Goal: Task Accomplishment & Management: Use online tool/utility

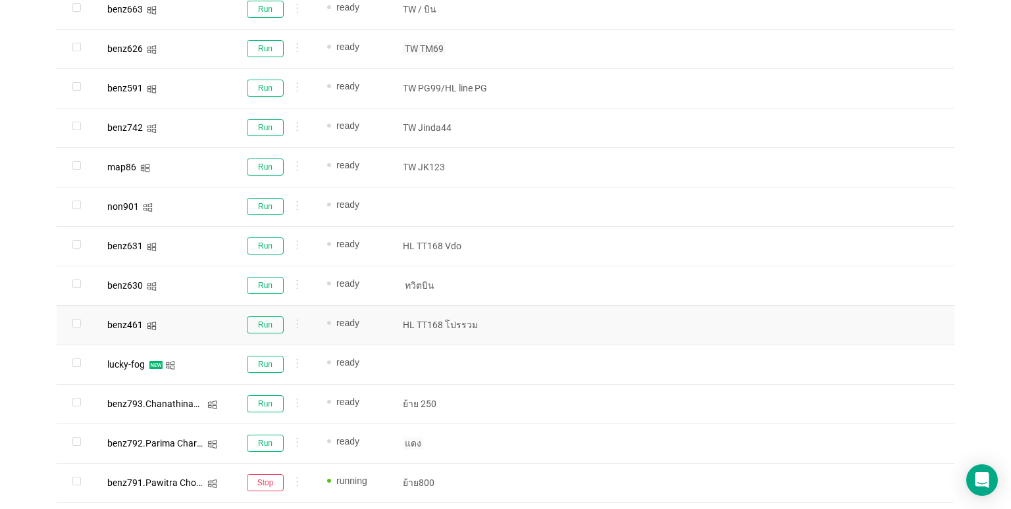
scroll to position [605, 0]
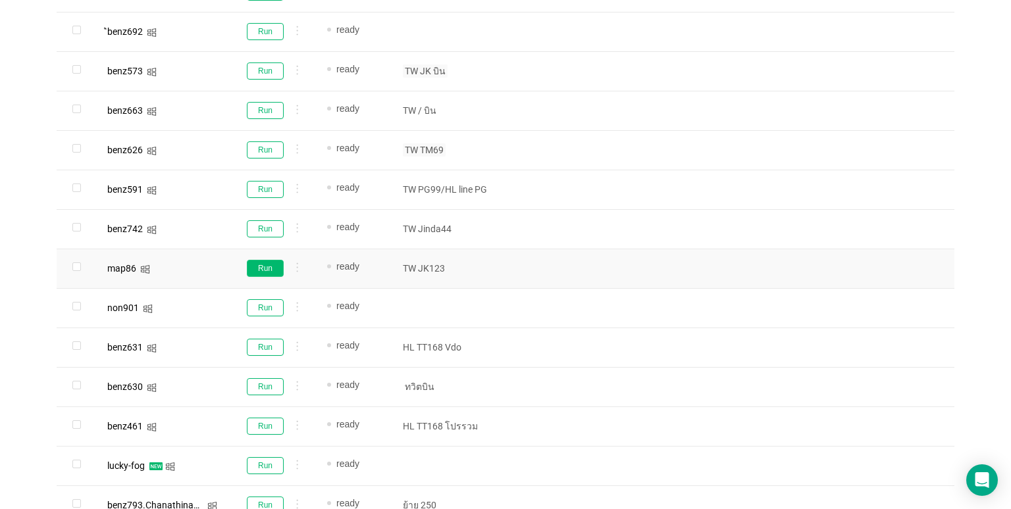
click at [255, 266] on button "Run" at bounding box center [265, 268] width 37 height 17
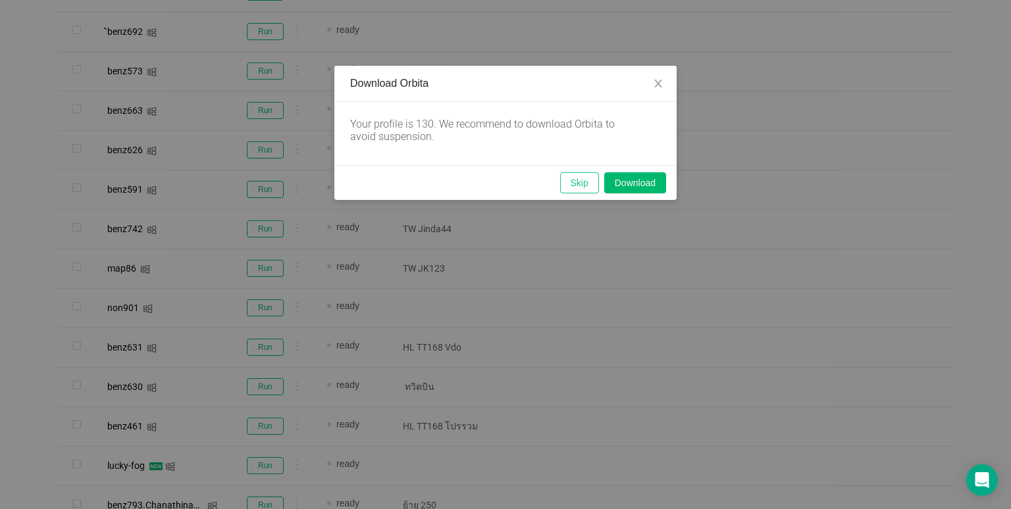
click at [572, 182] on button "Skip" at bounding box center [579, 182] width 39 height 21
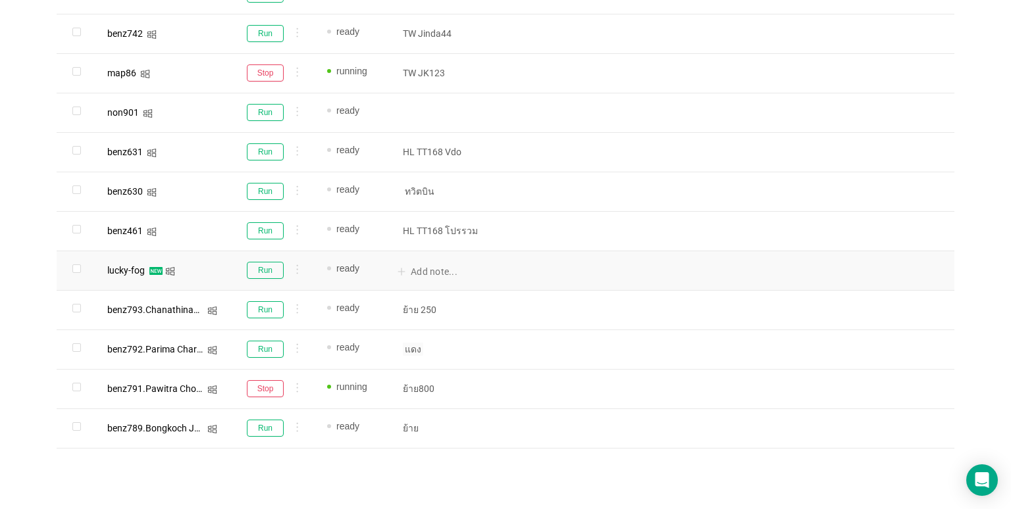
scroll to position [802, 0]
click at [272, 347] on button "Run" at bounding box center [265, 347] width 37 height 17
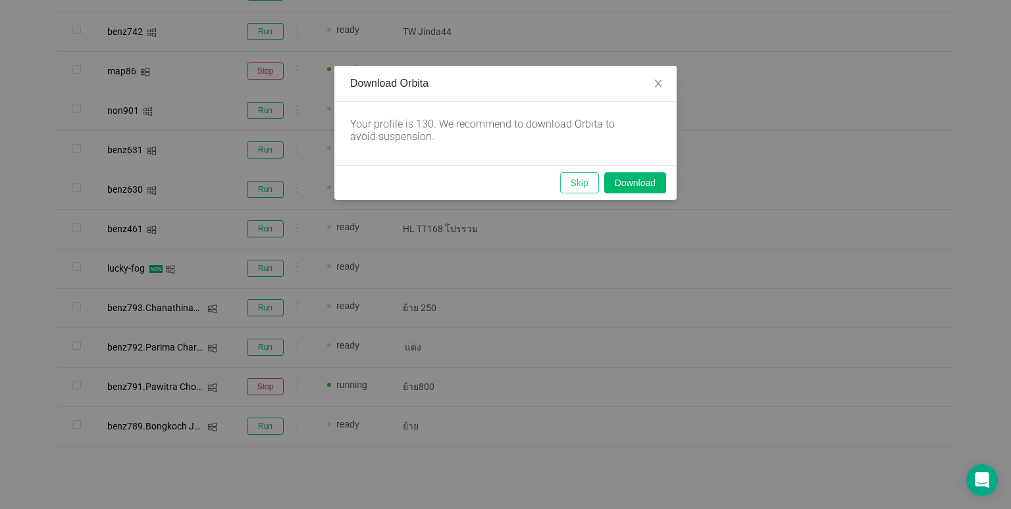
click at [580, 186] on button "Skip" at bounding box center [579, 182] width 39 height 21
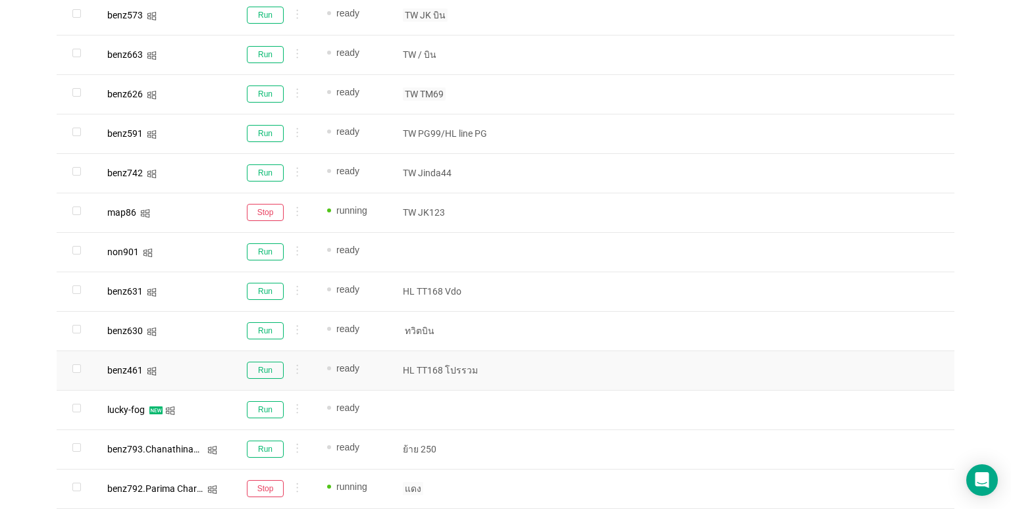
scroll to position [539, 0]
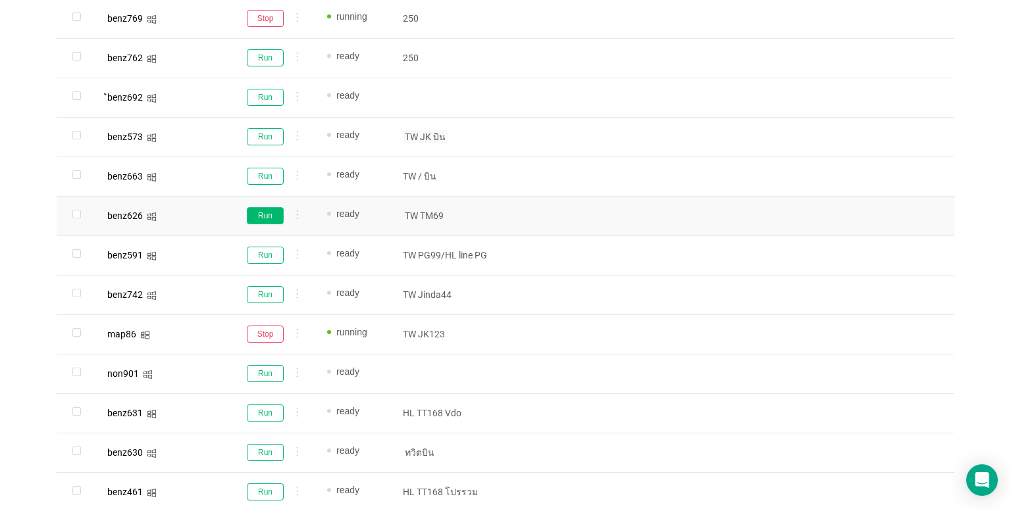
click at [271, 216] on button "Run" at bounding box center [265, 215] width 37 height 17
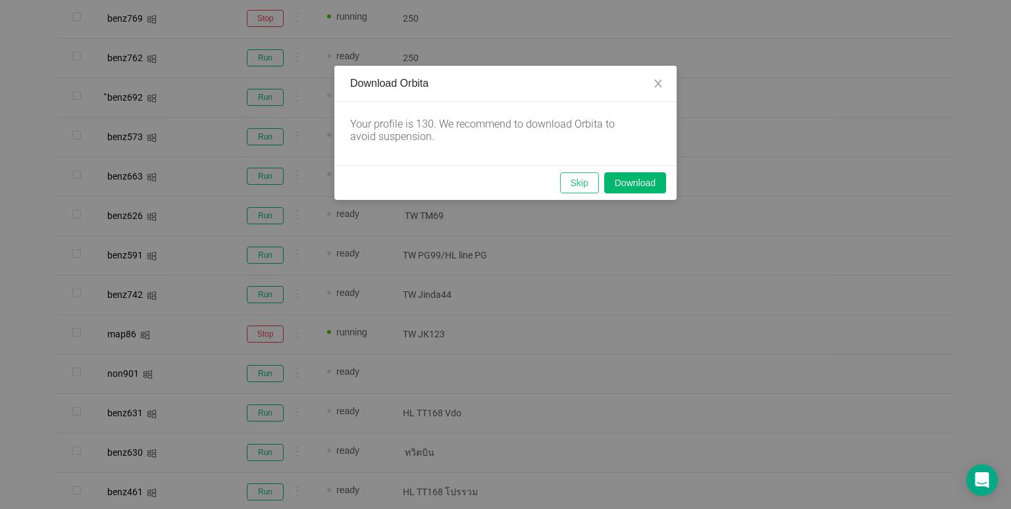
click at [588, 180] on button "Skip" at bounding box center [579, 182] width 39 height 21
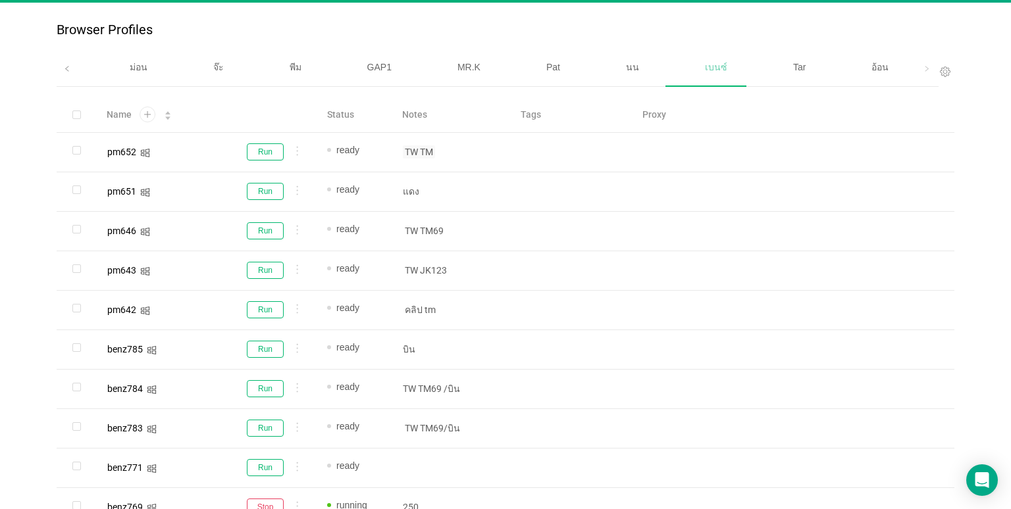
scroll to position [0, 0]
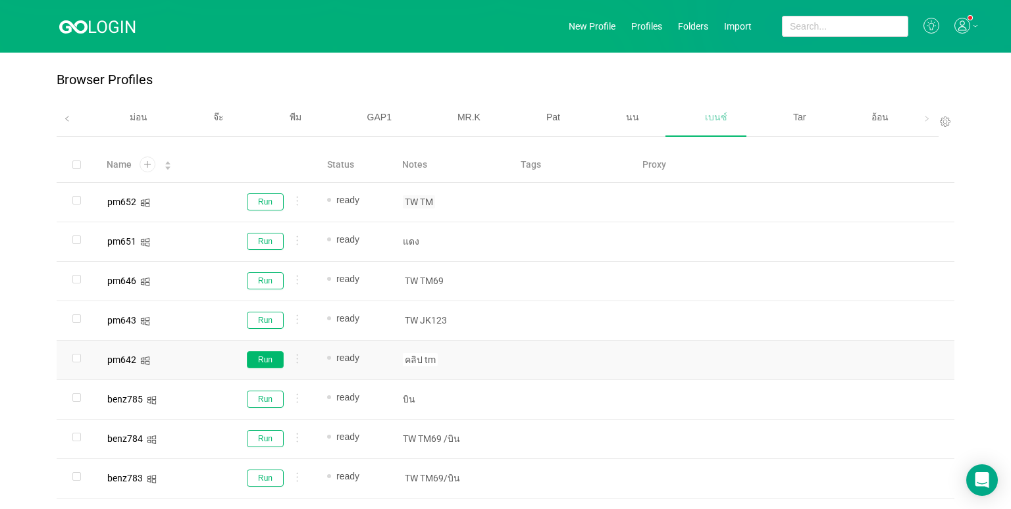
click at [271, 358] on button "Run" at bounding box center [265, 359] width 37 height 17
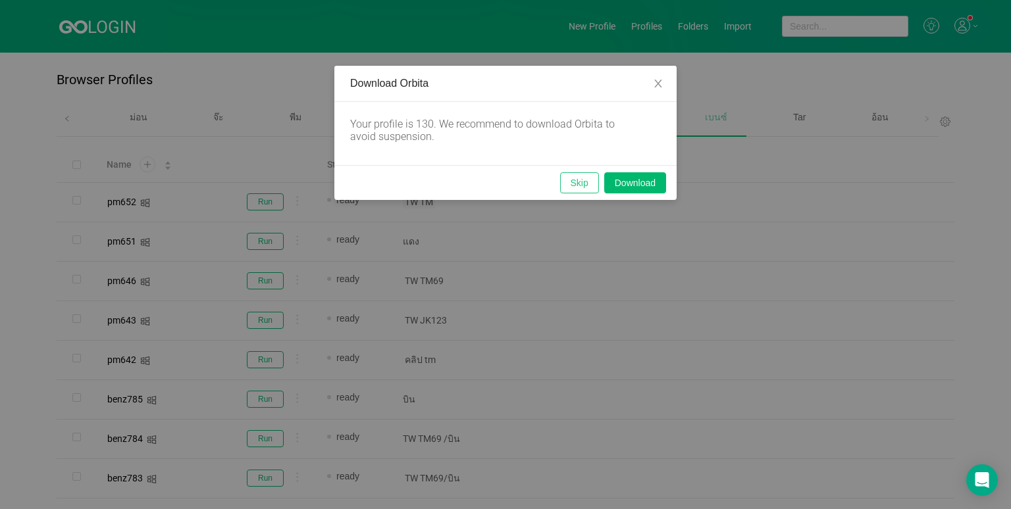
click at [584, 189] on button "Skip" at bounding box center [579, 182] width 39 height 21
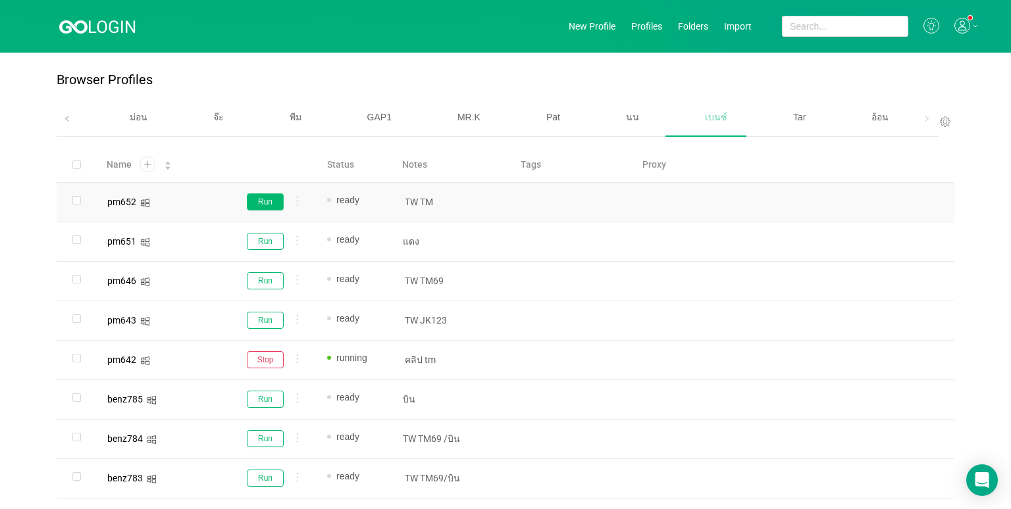
click at [261, 203] on button "Run" at bounding box center [265, 201] width 37 height 17
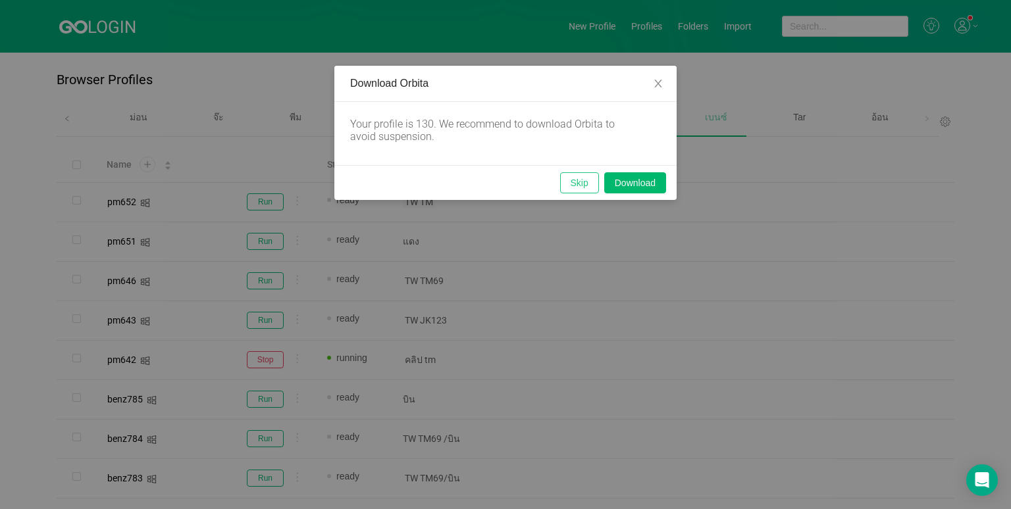
click at [574, 189] on button "Skip" at bounding box center [579, 182] width 39 height 21
